Goal: Task Accomplishment & Management: Use online tool/utility

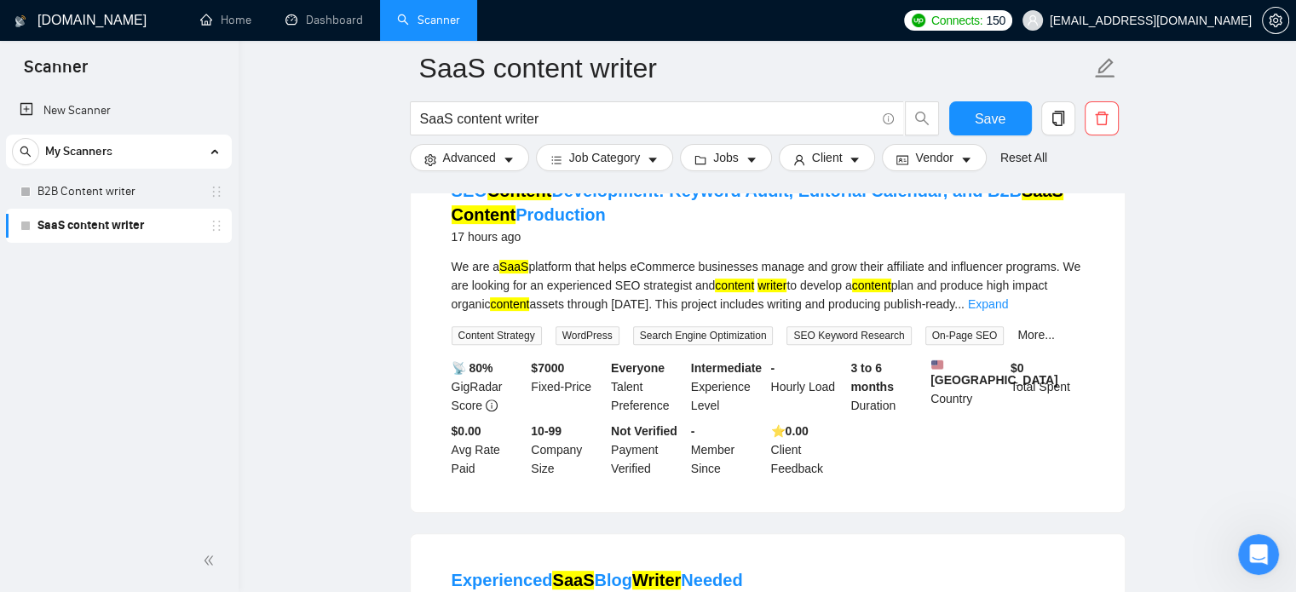
scroll to position [3, 0]
click at [112, 109] on link "New Scanner" at bounding box center [119, 111] width 199 height 34
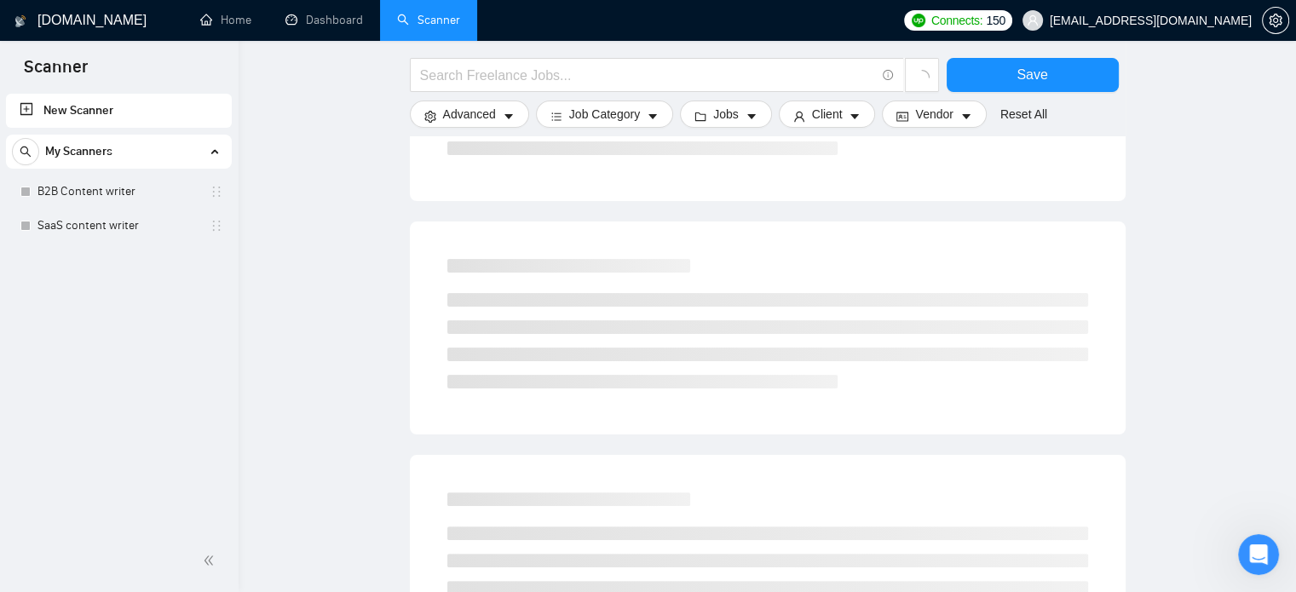
scroll to position [324, 0]
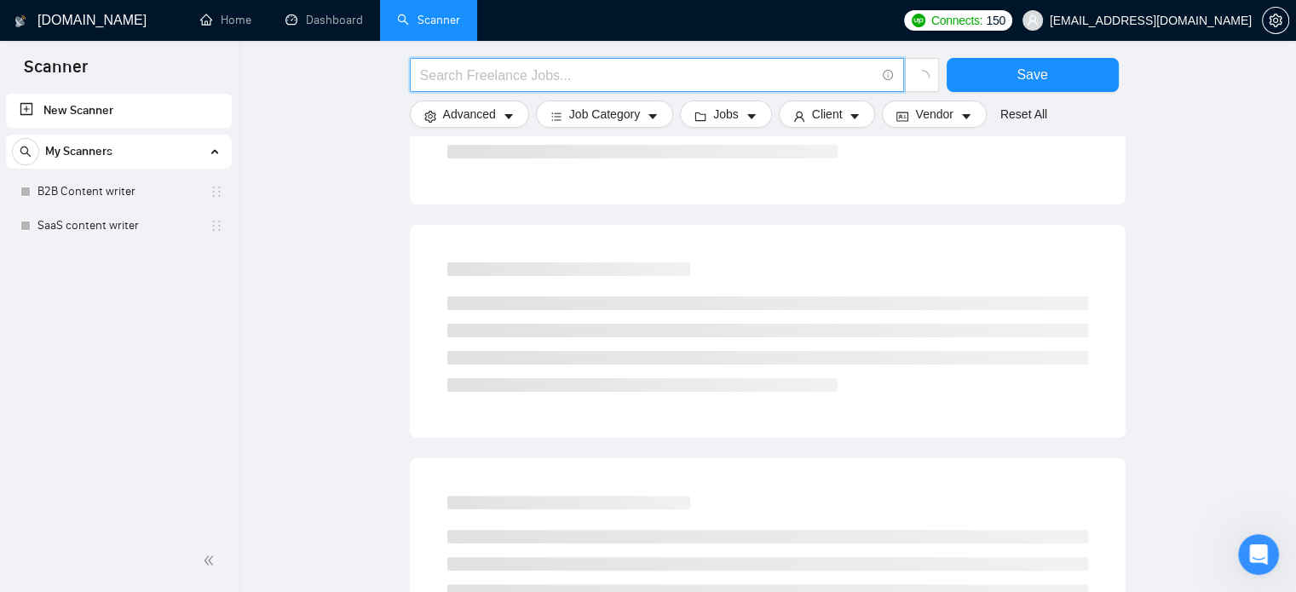
click at [528, 75] on input "text" at bounding box center [647, 75] width 455 height 21
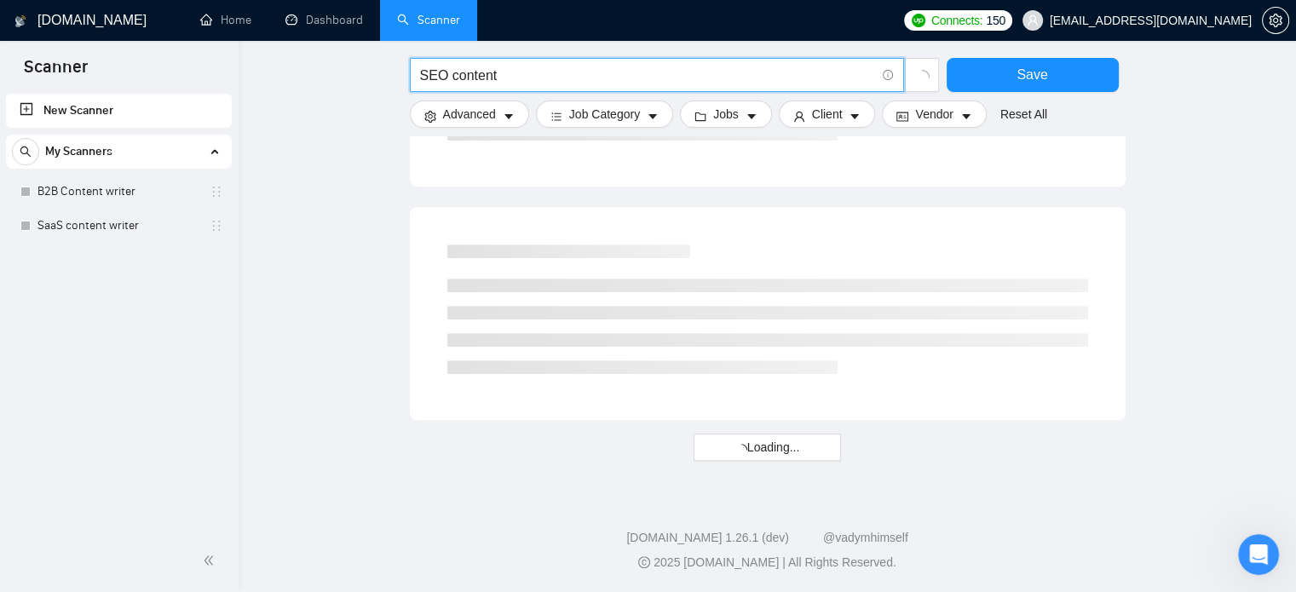
scroll to position [1042, 0]
type input "SEO content"
click at [654, 327] on ul at bounding box center [767, 326] width 641 height 95
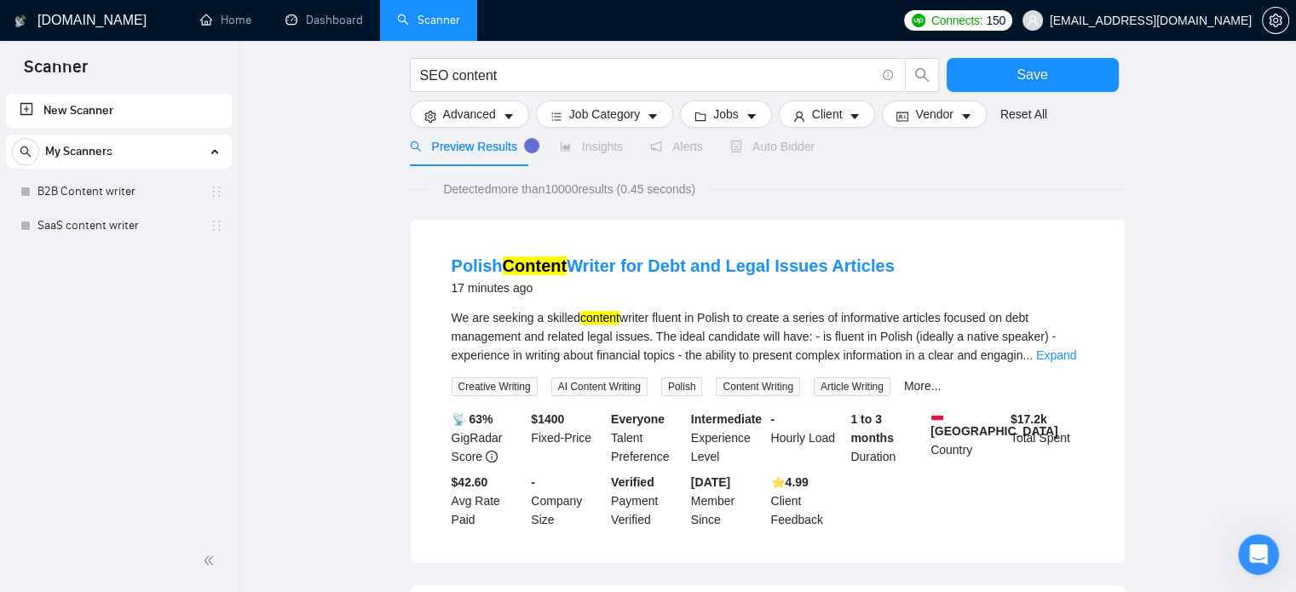
scroll to position [104, 0]
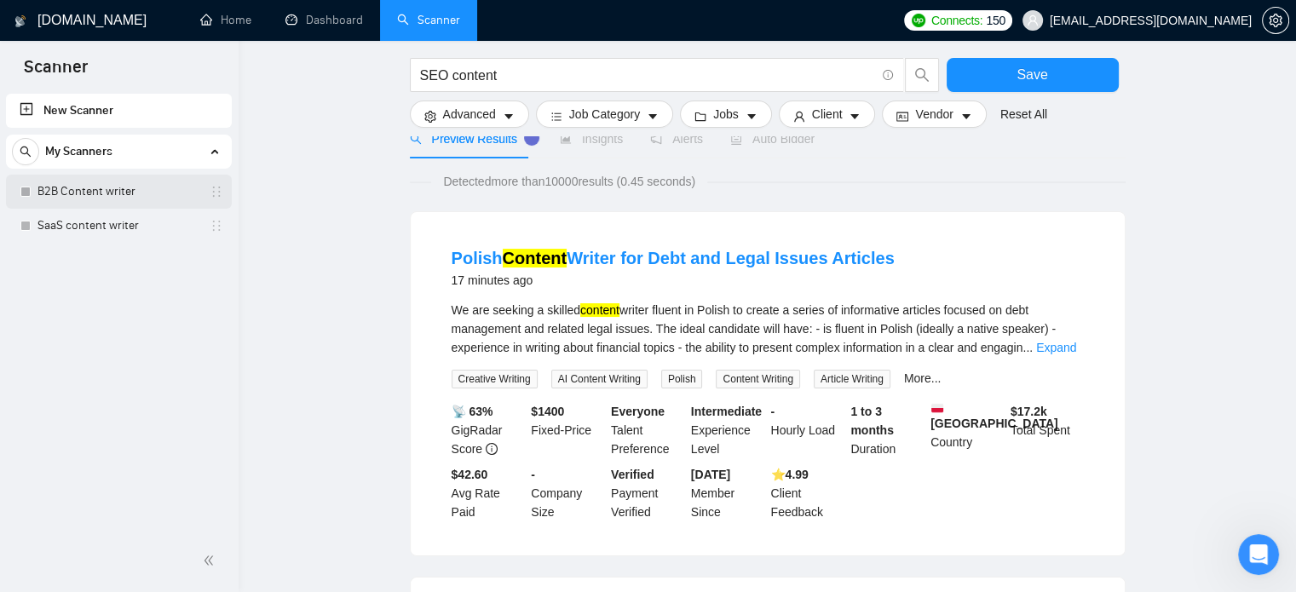
click at [75, 179] on link "B2B Content writer" at bounding box center [118, 192] width 162 height 34
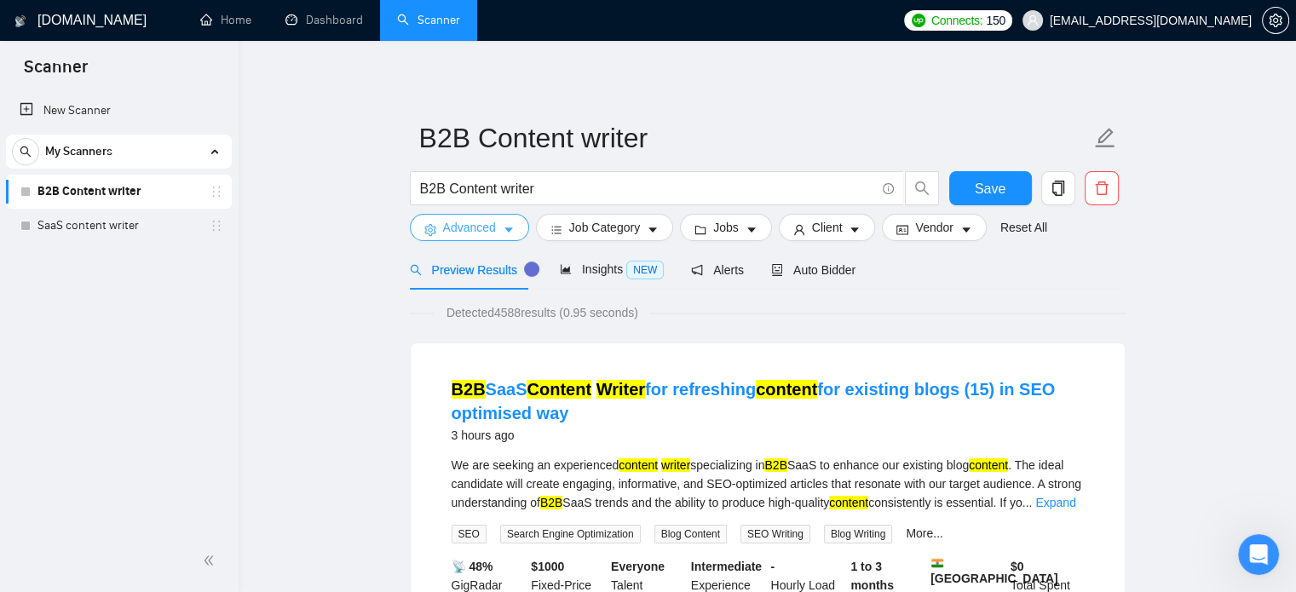
click at [510, 235] on icon "caret-down" at bounding box center [509, 230] width 12 height 12
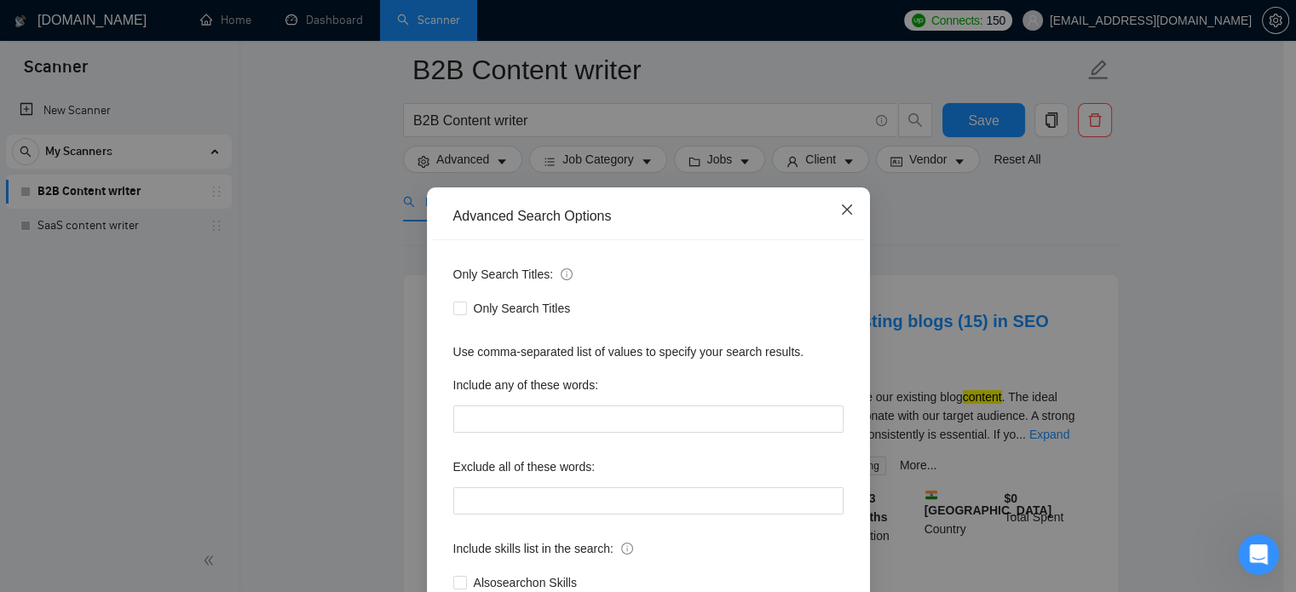
click at [841, 217] on span "Close" at bounding box center [847, 210] width 46 height 46
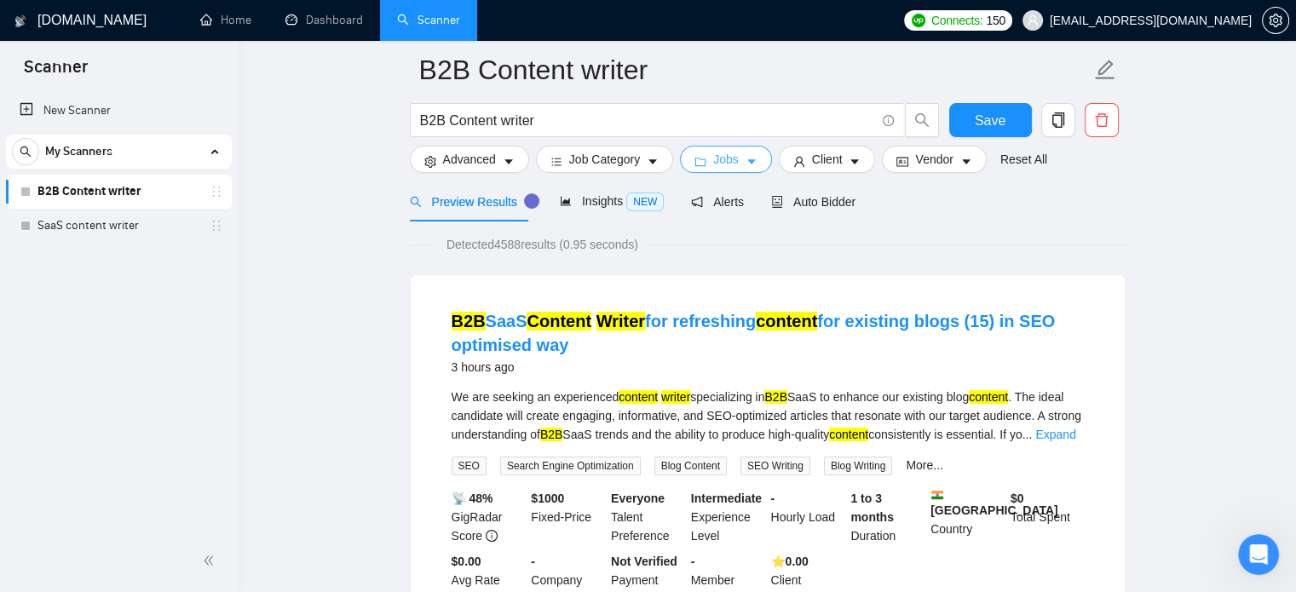
click at [746, 158] on icon "caret-down" at bounding box center [752, 162] width 12 height 12
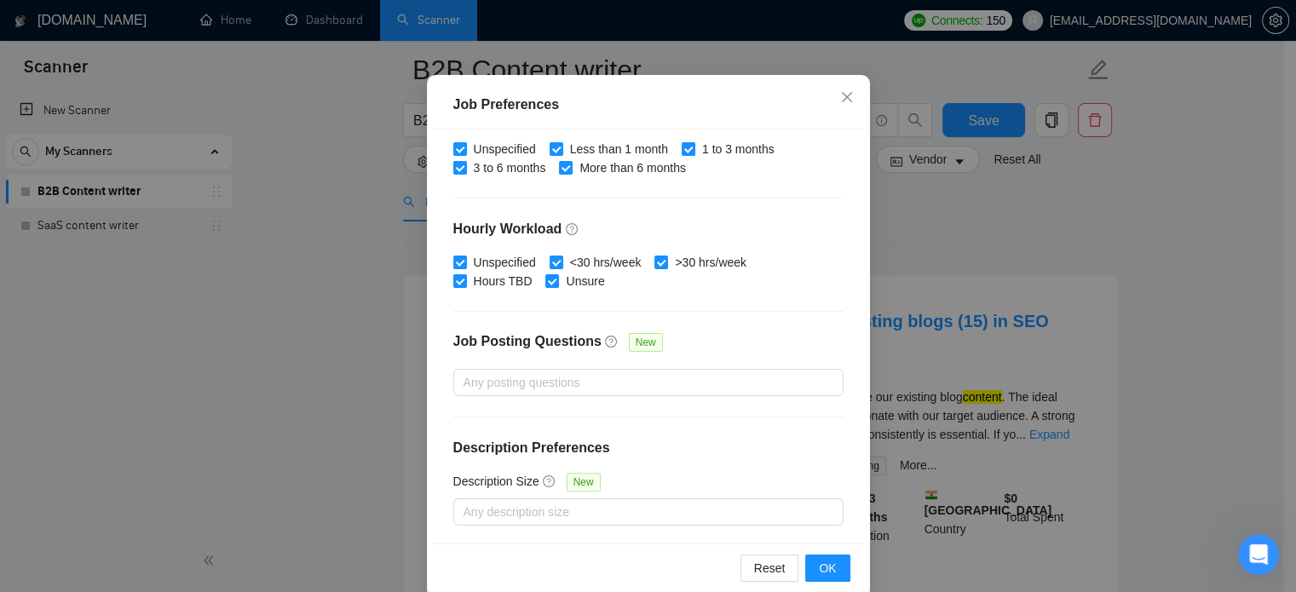
scroll to position [122, 0]
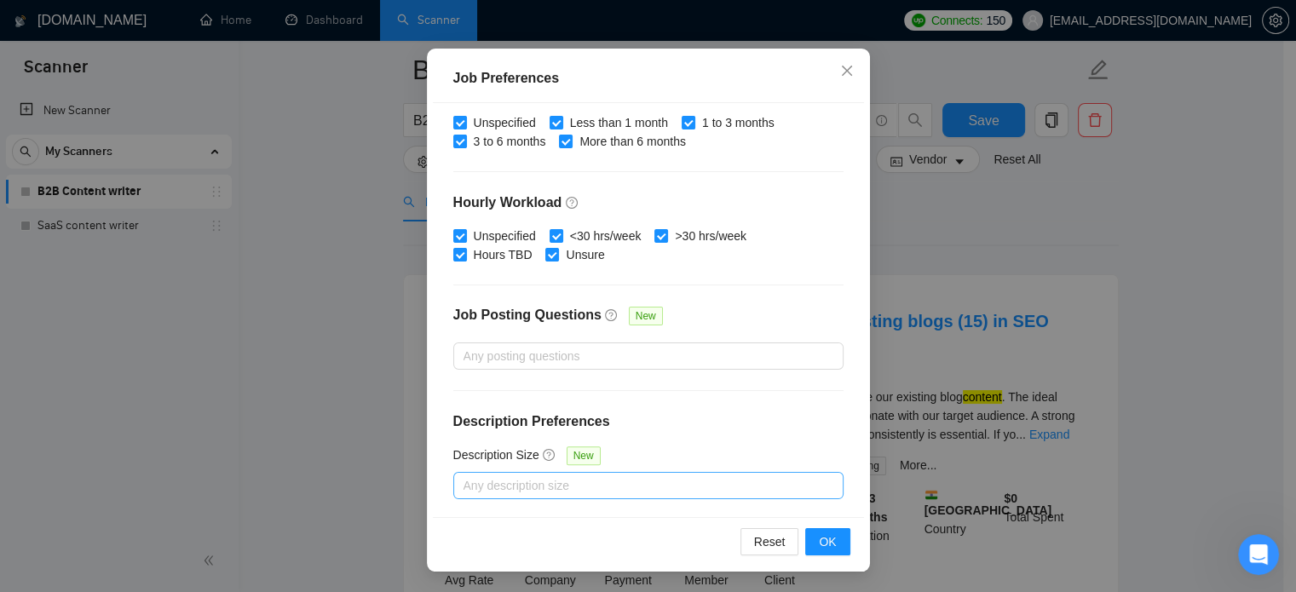
click at [666, 491] on div at bounding box center [640, 485] width 365 height 20
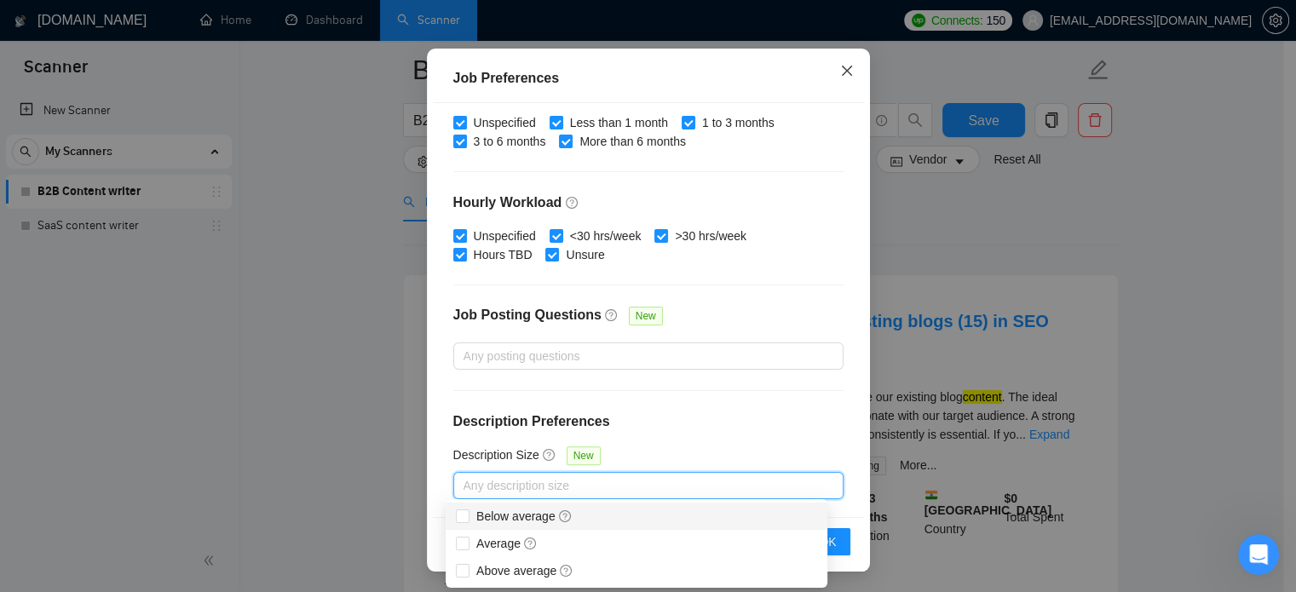
click at [848, 66] on span "Close" at bounding box center [847, 72] width 46 height 46
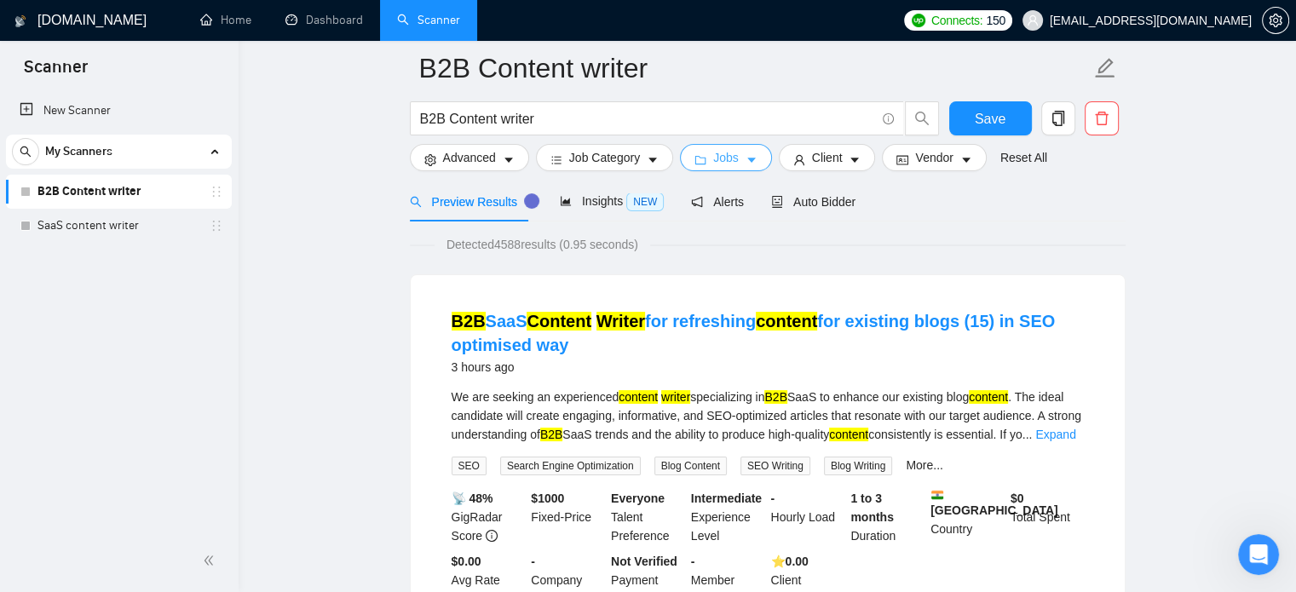
scroll to position [416, 0]
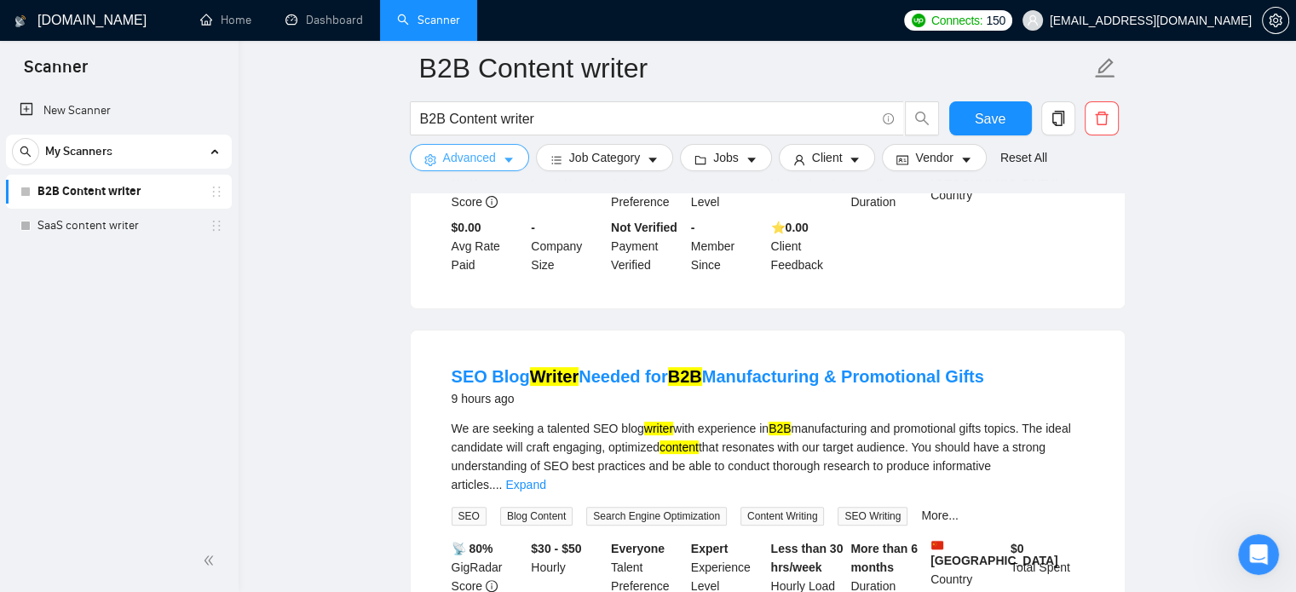
click at [500, 158] on button "Advanced" at bounding box center [469, 157] width 119 height 27
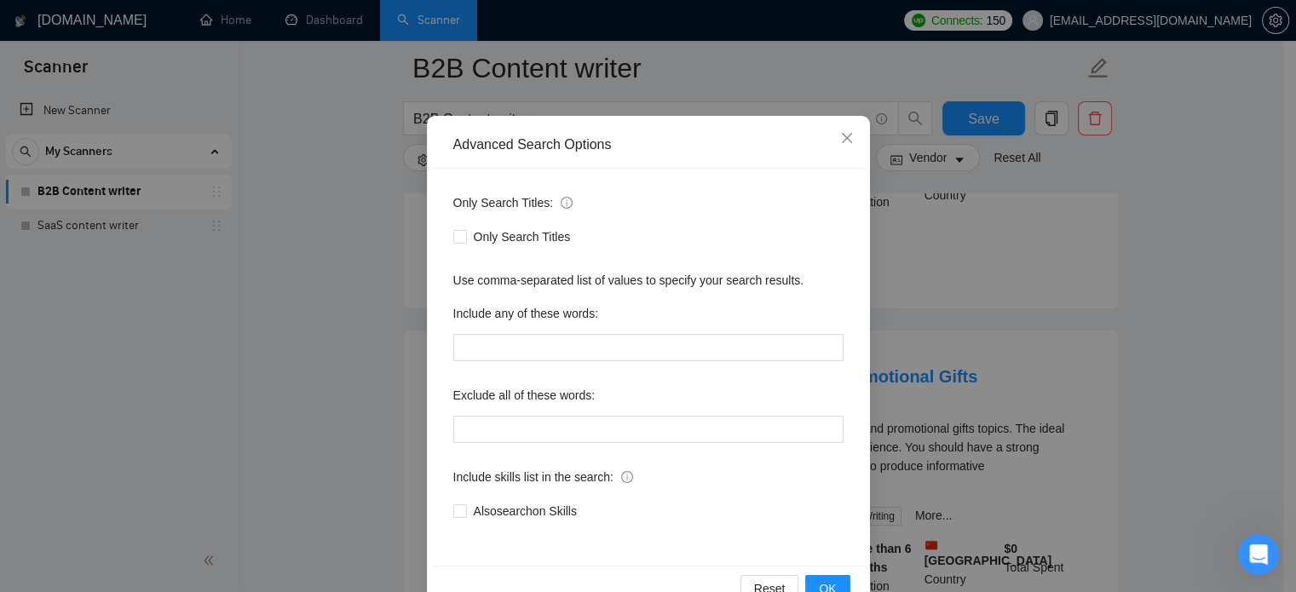
scroll to position [116, 0]
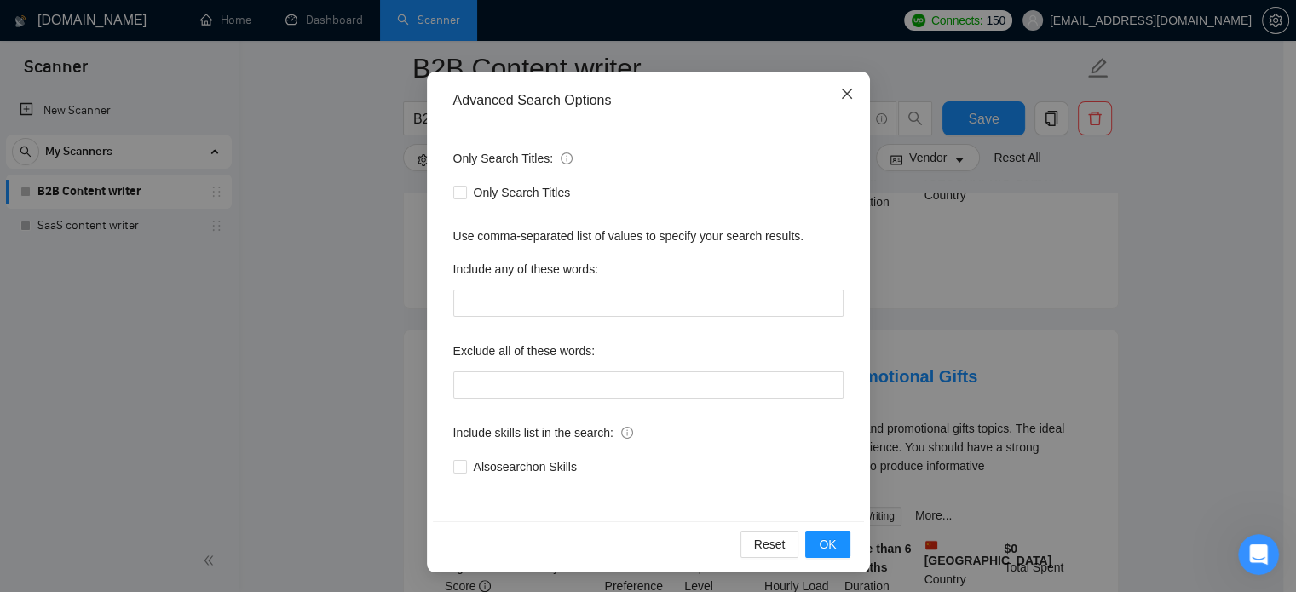
click at [840, 99] on icon "close" at bounding box center [847, 94] width 14 height 14
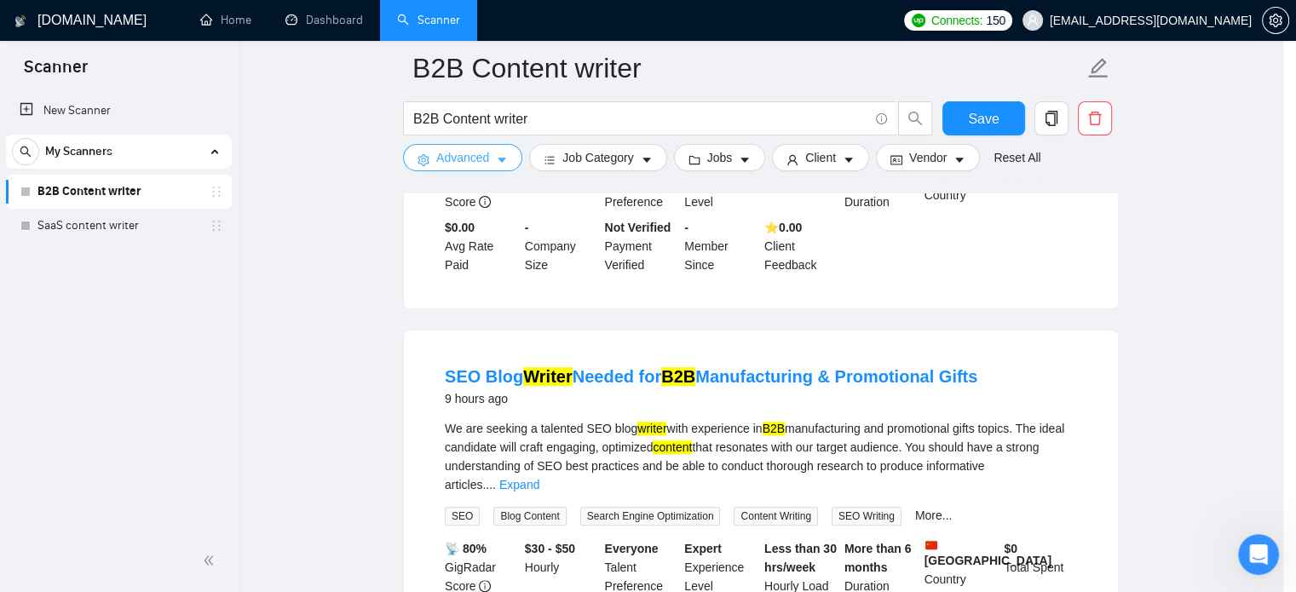
scroll to position [0, 0]
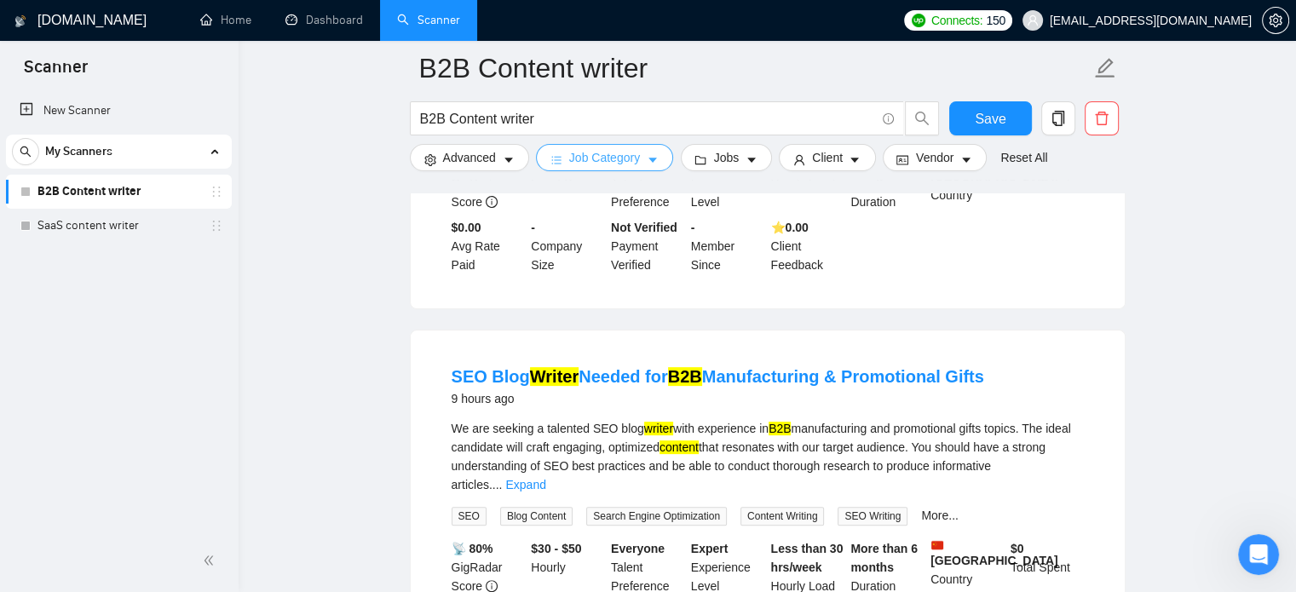
click at [603, 159] on span "Job Category" at bounding box center [604, 157] width 71 height 19
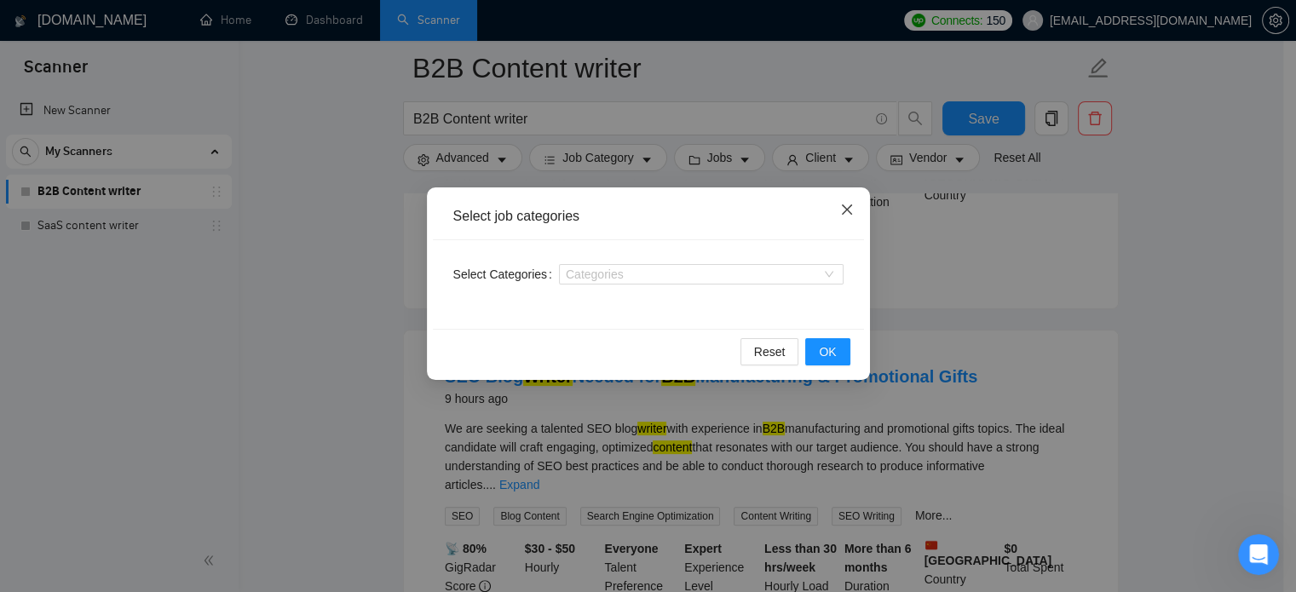
click at [855, 201] on span "Close" at bounding box center [847, 210] width 46 height 46
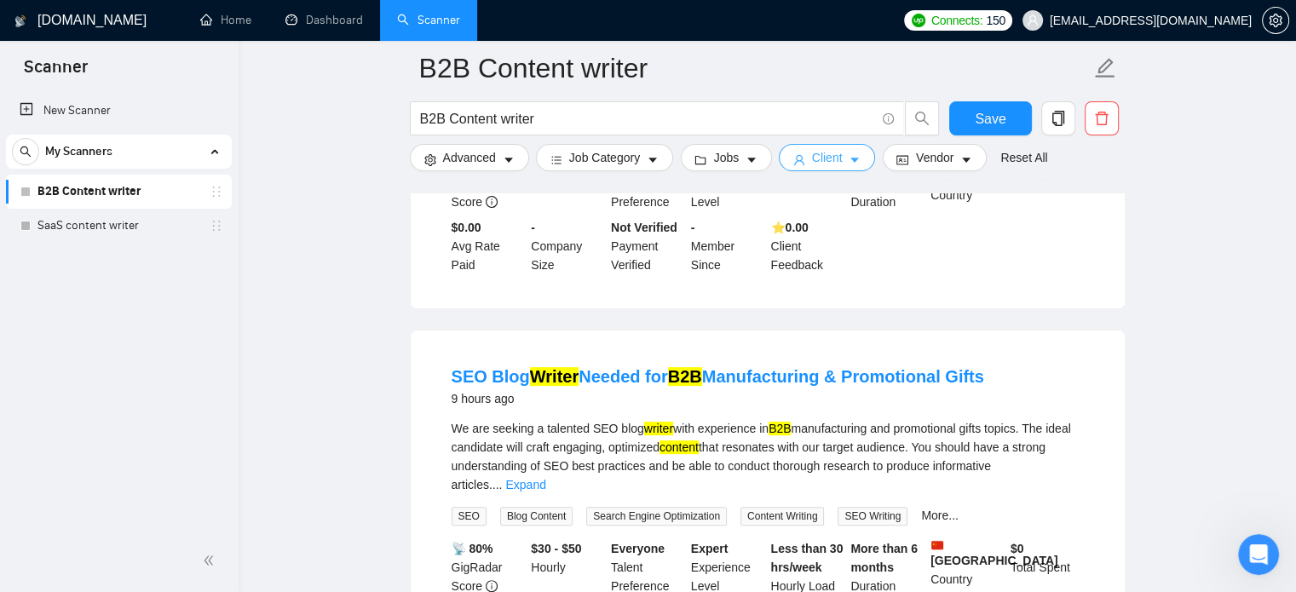
click at [849, 156] on icon "caret-down" at bounding box center [855, 160] width 12 height 12
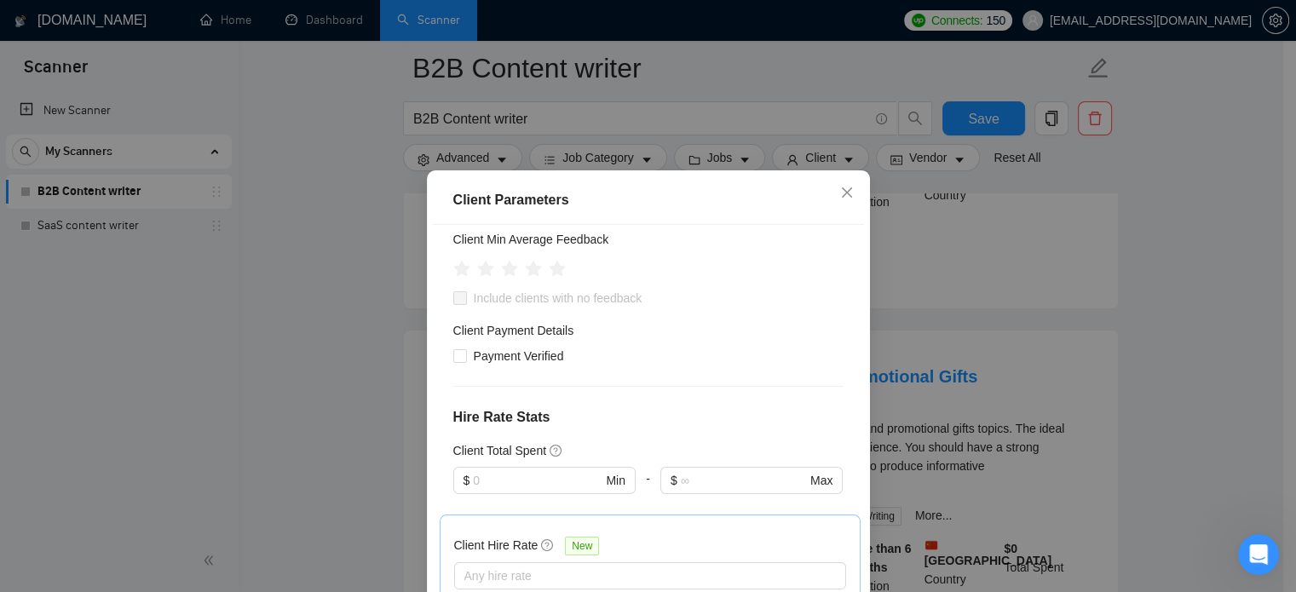
scroll to position [293, 0]
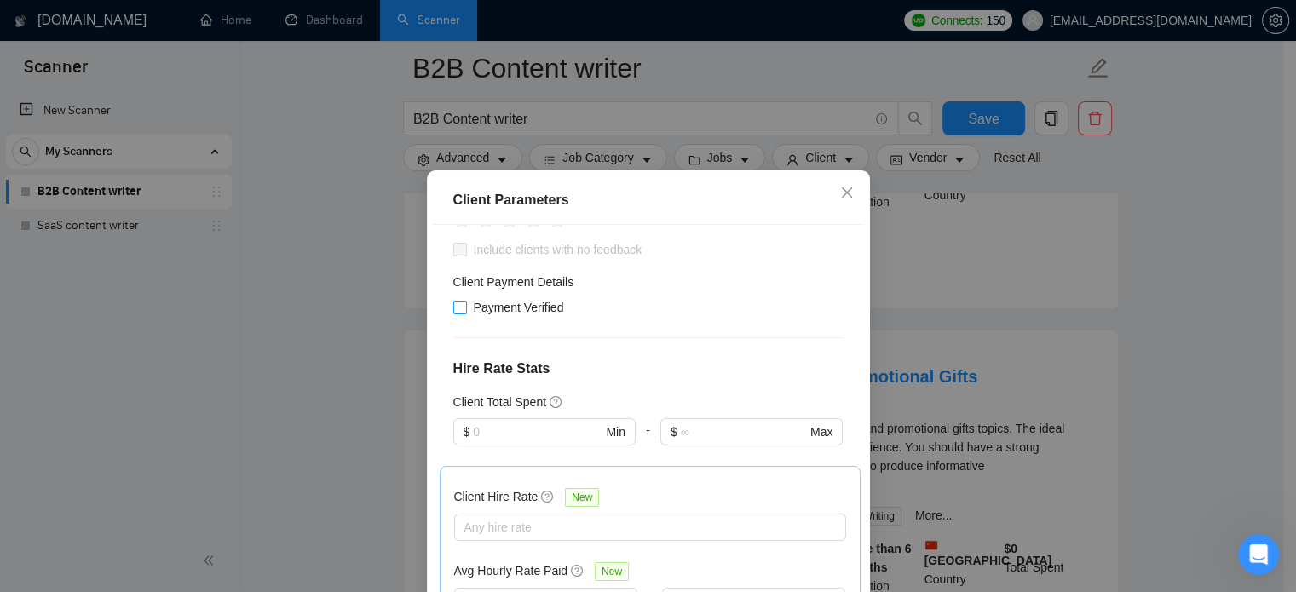
click at [458, 308] on span at bounding box center [460, 308] width 14 height 14
click at [458, 308] on input "Payment Verified" at bounding box center [459, 307] width 12 height 12
click at [455, 308] on input "Payment Verified" at bounding box center [459, 307] width 12 height 12
checkbox input "true"
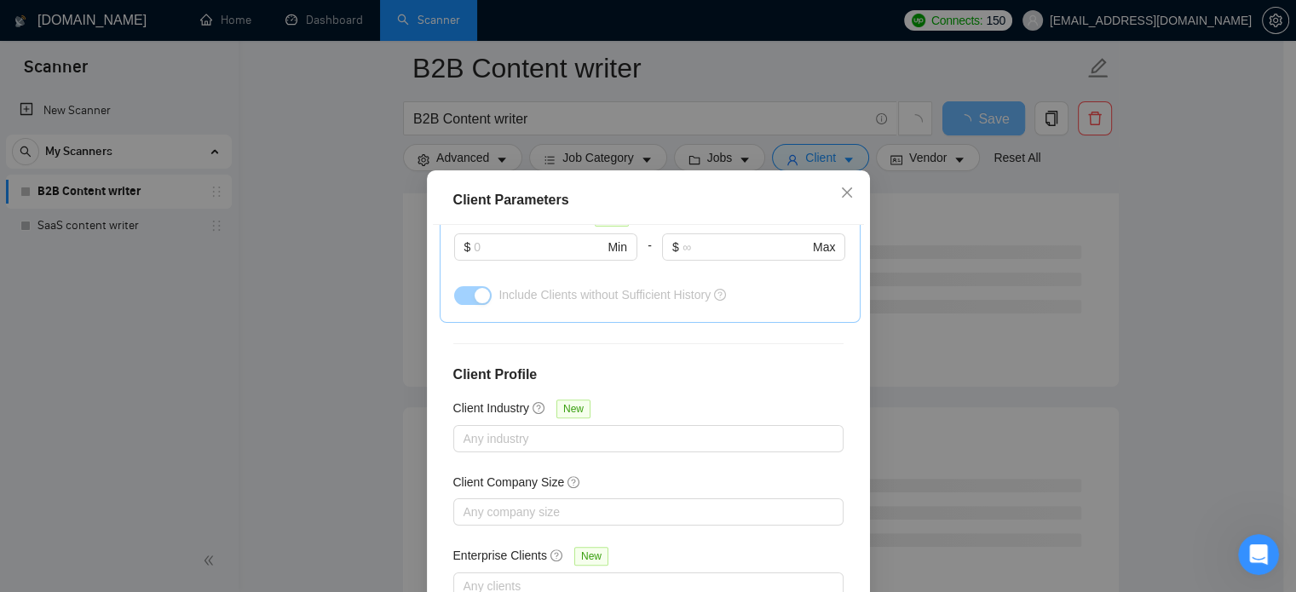
scroll to position [122, 0]
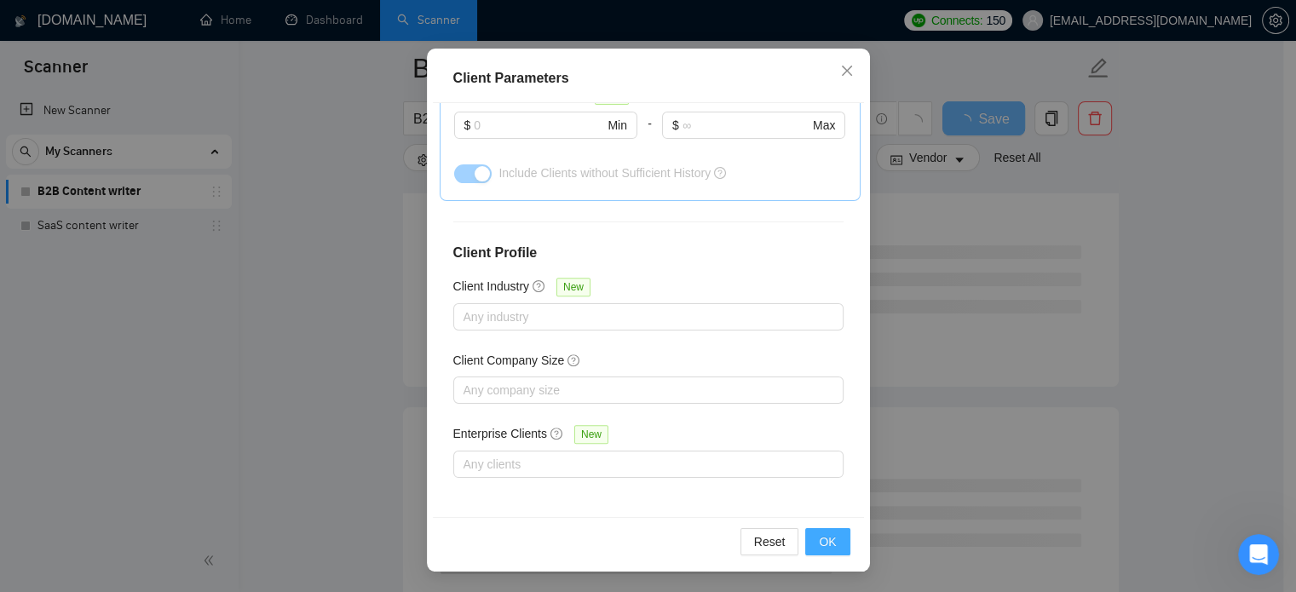
click at [822, 550] on span "OK" at bounding box center [827, 542] width 17 height 19
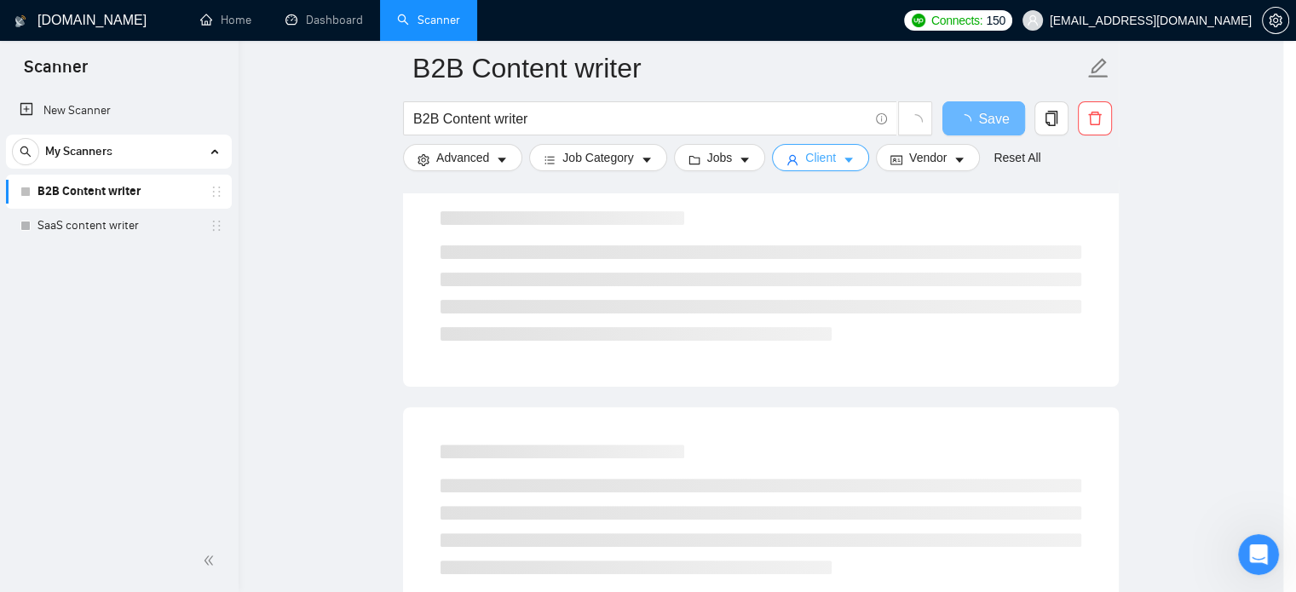
scroll to position [0, 0]
